Goal: Information Seeking & Learning: Learn about a topic

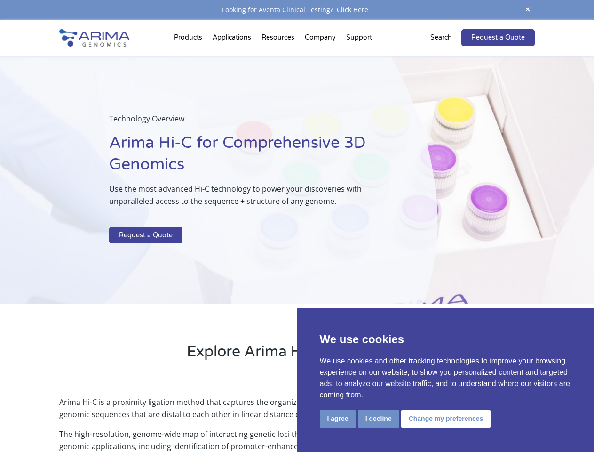
click at [297, 226] on p at bounding box center [249, 221] width 281 height 12
click at [338, 418] on button "I agree" at bounding box center [338, 418] width 36 height 17
click at [378, 418] on p "Arima Hi-C is a proximity ligation method that captures the organizational stru…" at bounding box center [296, 412] width 475 height 32
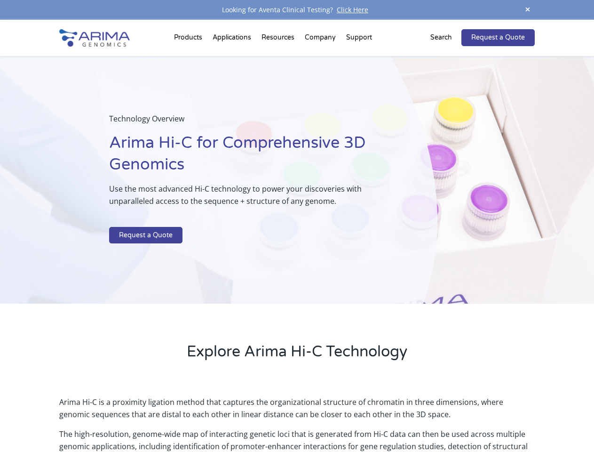
click at [445, 418] on p "Arima Hi-C is a proximity ligation method that captures the organizational stru…" at bounding box center [296, 412] width 475 height 32
click at [528, 10] on span at bounding box center [528, 10] width 14 height 13
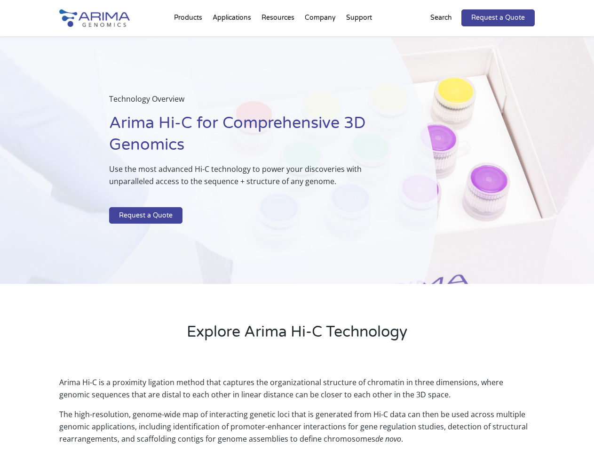
click at [297, 236] on div "Technology Overview Arima Hi-C for Comprehensive 3D Genomics Use the most advan…" at bounding box center [219, 160] width 438 height 248
click at [190, 40] on div "Technology Overview Arima Hi-C for Comprehensive 3D Genomics Use the most advan…" at bounding box center [219, 160] width 438 height 248
click at [279, 40] on div "Technology Overview Arima Hi-C for Comprehensive 3D Genomics Use the most advan…" at bounding box center [219, 160] width 438 height 248
click at [321, 40] on div "Technology Overview Arima Hi-C for Comprehensive 3D Genomics Use the most advan…" at bounding box center [219, 160] width 438 height 248
click at [359, 40] on div "Technology Overview Arima Hi-C for Comprehensive 3D Genomics Use the most advan…" at bounding box center [219, 160] width 438 height 248
